Goal: Information Seeking & Learning: Find specific fact

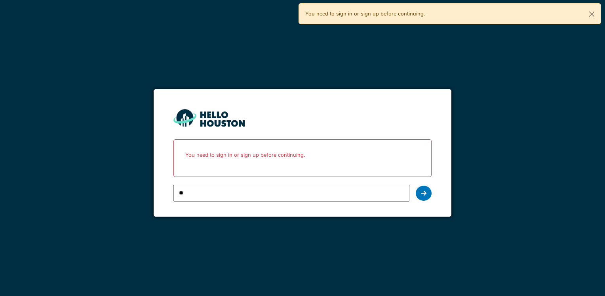
type input "**********"
click at [423, 193] on icon at bounding box center [424, 193] width 6 height 6
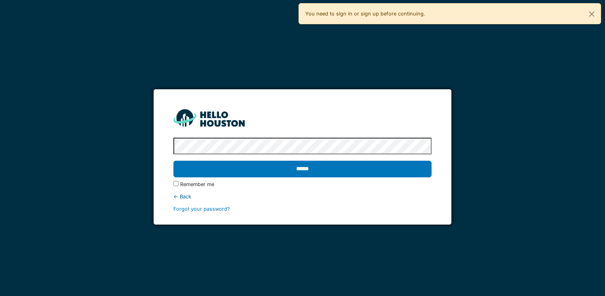
click at [174, 160] on input "******" at bounding box center [303, 168] width 258 height 17
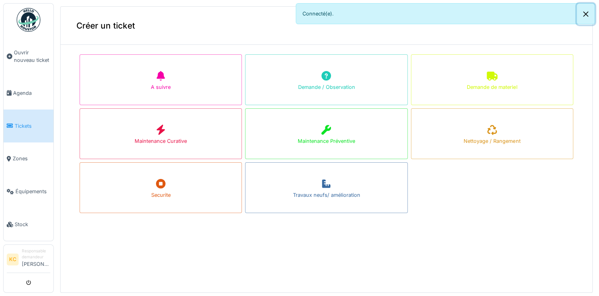
click at [584, 15] on button "Close" at bounding box center [586, 14] width 18 height 21
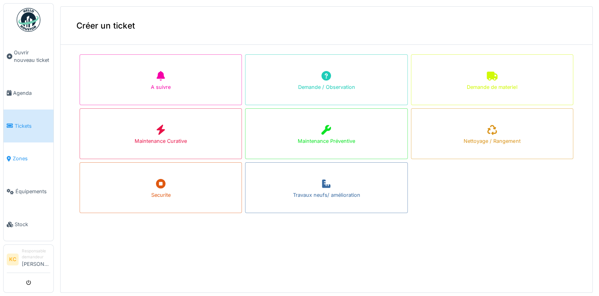
click at [14, 159] on link "Zones" at bounding box center [29, 158] width 50 height 33
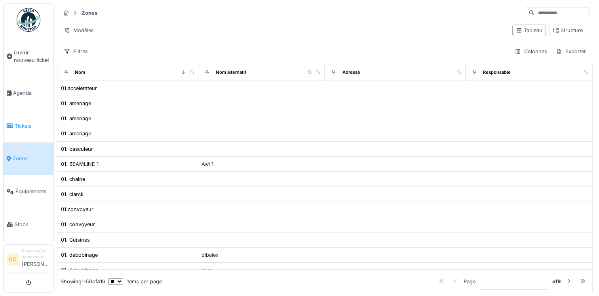
drag, startPoint x: 0, startPoint y: 0, endPoint x: 25, endPoint y: 124, distance: 126.8
click at [25, 124] on span "Tickets" at bounding box center [33, 126] width 36 height 8
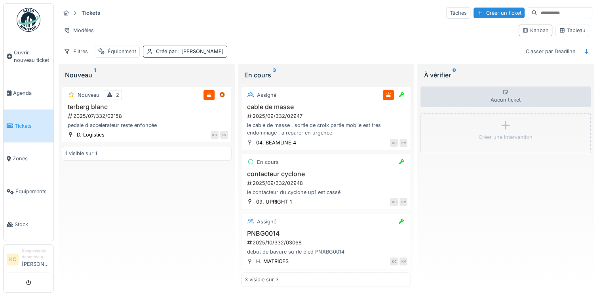
click at [271, 106] on h3 "cable de masse" at bounding box center [326, 107] width 163 height 8
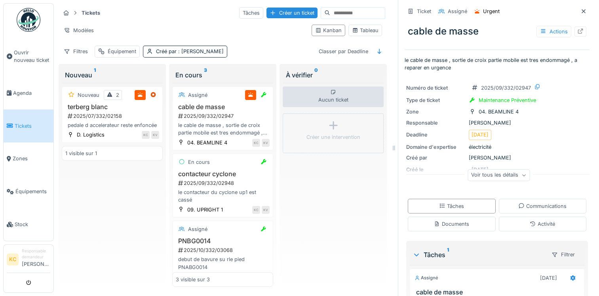
click at [485, 176] on div "Voir tous les détails" at bounding box center [499, 174] width 62 height 11
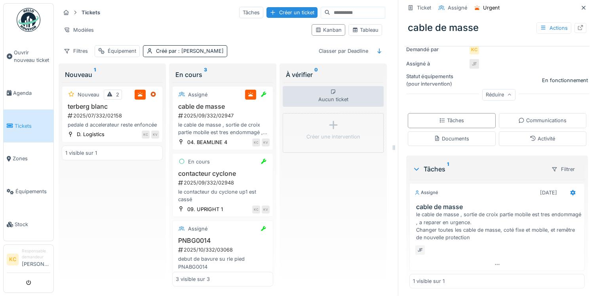
scroll to position [6, 0]
click at [494, 261] on icon at bounding box center [497, 263] width 6 height 5
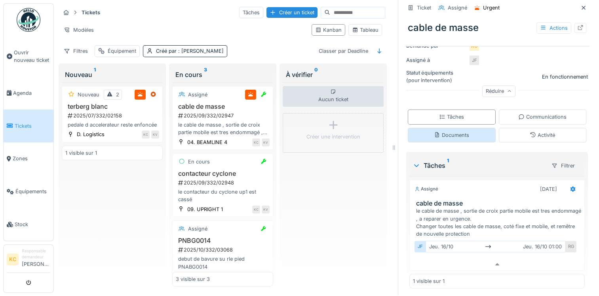
click at [454, 131] on div "Documents" at bounding box center [451, 135] width 35 height 8
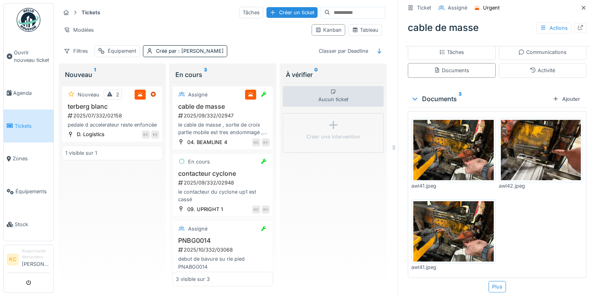
scroll to position [201, 0]
click at [442, 145] on img at bounding box center [454, 150] width 80 height 60
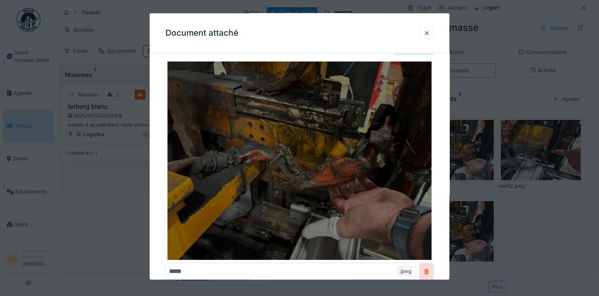
scroll to position [8, 0]
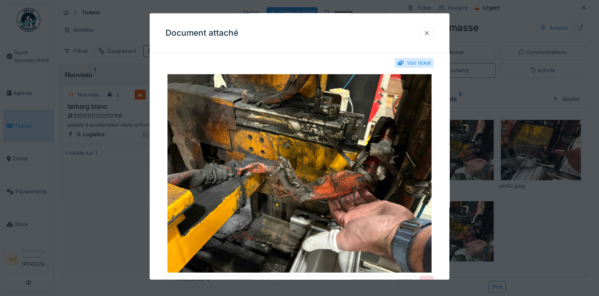
click at [430, 35] on div at bounding box center [427, 33] width 6 height 8
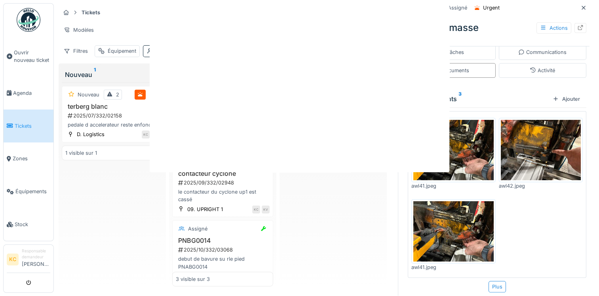
scroll to position [0, 0]
